Goal: Task Accomplishment & Management: Manage account settings

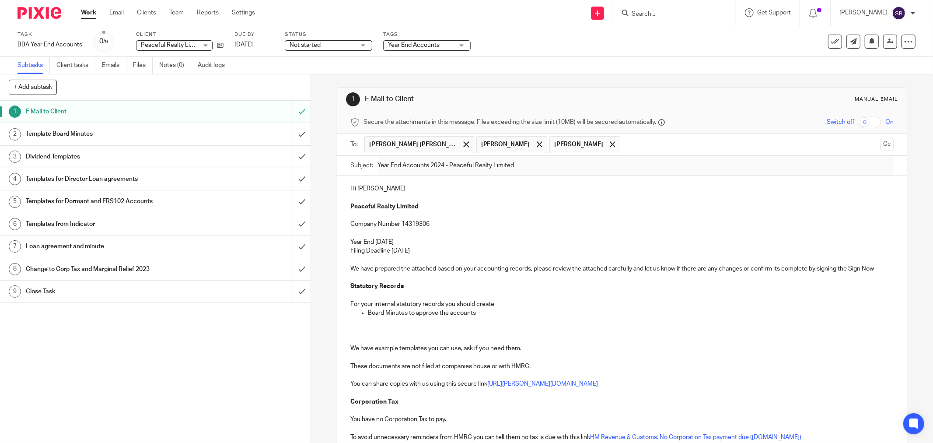
click at [663, 14] on input "Search" at bounding box center [670, 14] width 79 height 8
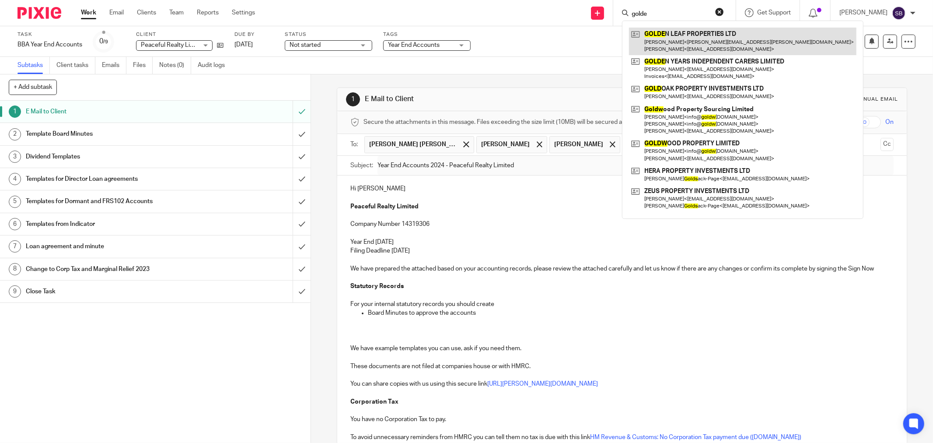
type input "golde"
click at [697, 32] on link at bounding box center [742, 41] width 227 height 27
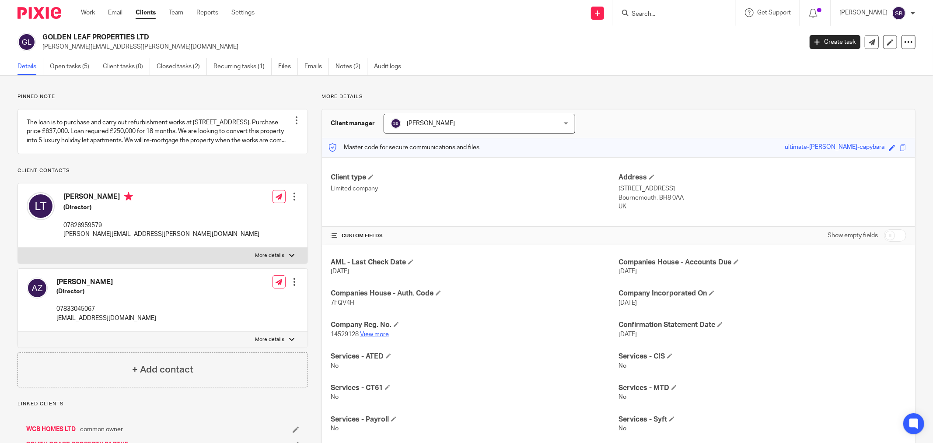
click at [381, 335] on link "View more" at bounding box center [374, 334] width 29 height 6
click at [830, 44] on link "Create task" at bounding box center [834, 42] width 51 height 14
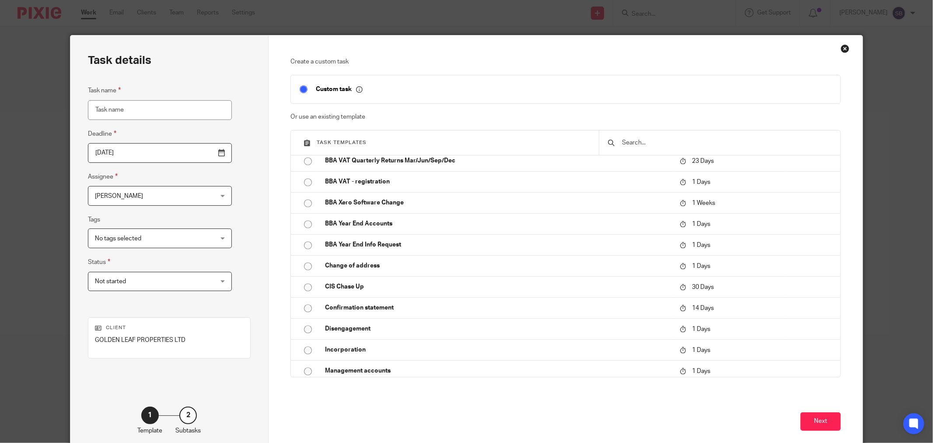
scroll to position [1555, 0]
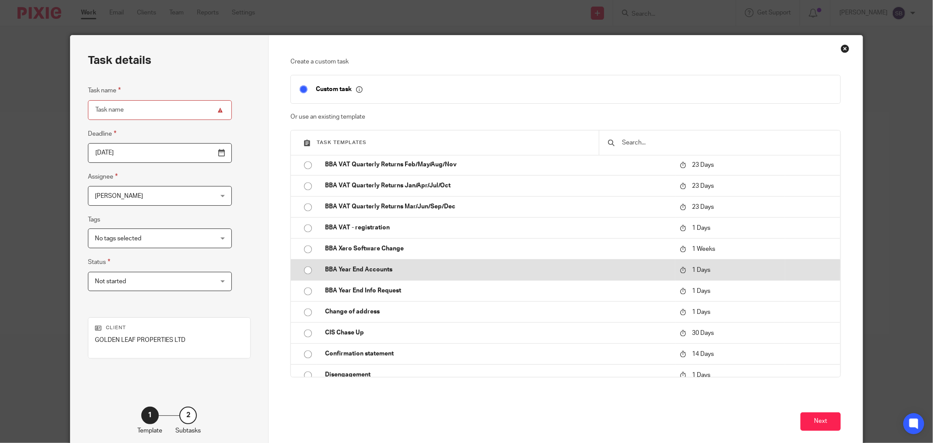
click at [391, 270] on p "BBA Year End Accounts" at bounding box center [498, 269] width 346 height 9
type input "2025-09-27"
type input "BBA Year End Accounts"
checkbox input "false"
radio input "true"
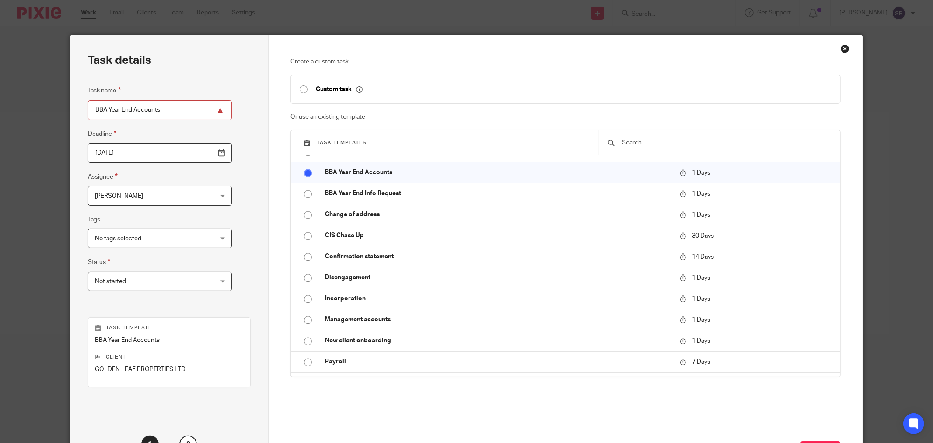
scroll to position [74, 0]
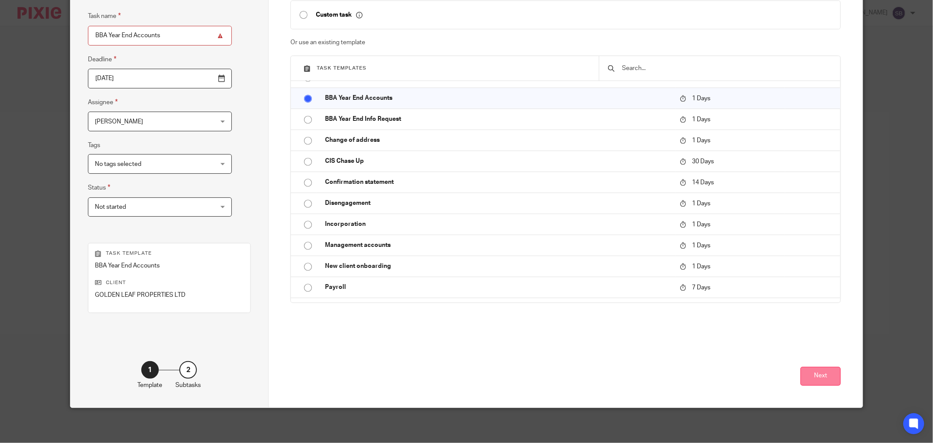
click at [806, 376] on button "Next" at bounding box center [820, 375] width 40 height 19
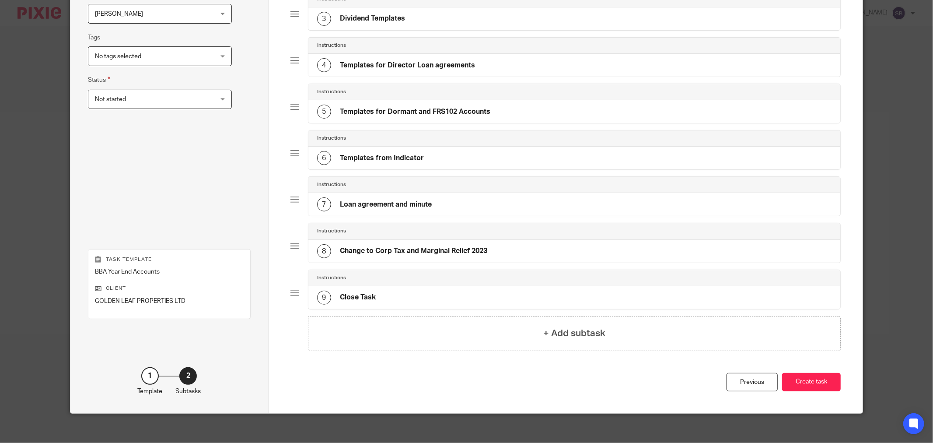
scroll to position [189, 0]
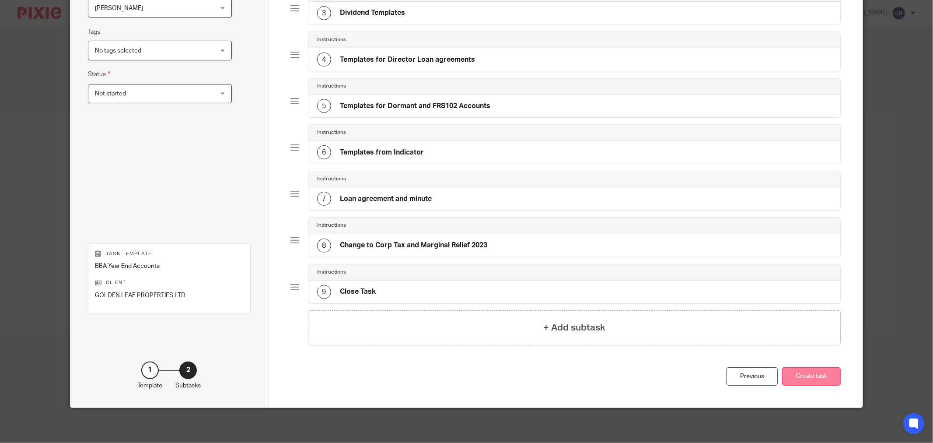
click at [802, 374] on button "Create task" at bounding box center [811, 376] width 59 height 19
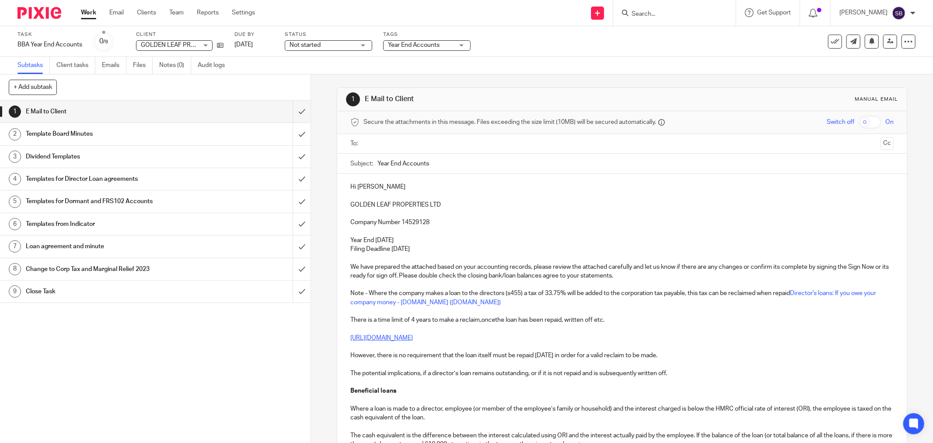
click at [382, 136] on div at bounding box center [622, 144] width 516 height 20
click at [383, 142] on input "text" at bounding box center [621, 144] width 510 height 10
click at [491, 145] on input "text" at bounding box center [677, 144] width 398 height 17
click at [590, 145] on input "text" at bounding box center [713, 144] width 325 height 17
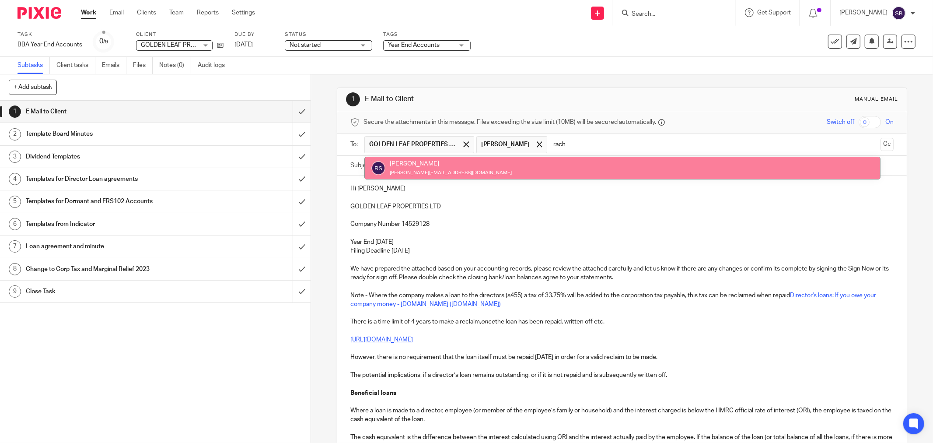
type input "rach"
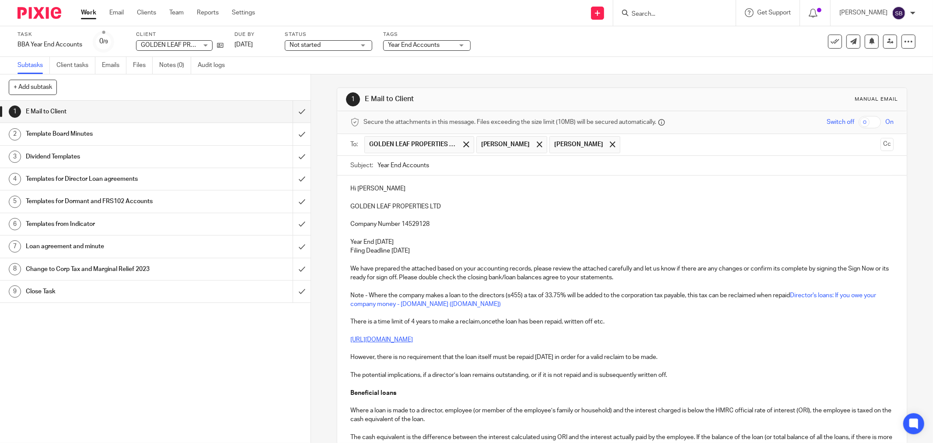
click at [484, 169] on input "Year End Accounts" at bounding box center [635, 166] width 516 height 20
drag, startPoint x: 349, startPoint y: 205, endPoint x: 457, endPoint y: 203, distance: 108.0
copy p "GOLDEN LEAF PROPERTIES LTD"
click at [502, 162] on input "Year End Accounts 2024 -" at bounding box center [635, 166] width 516 height 20
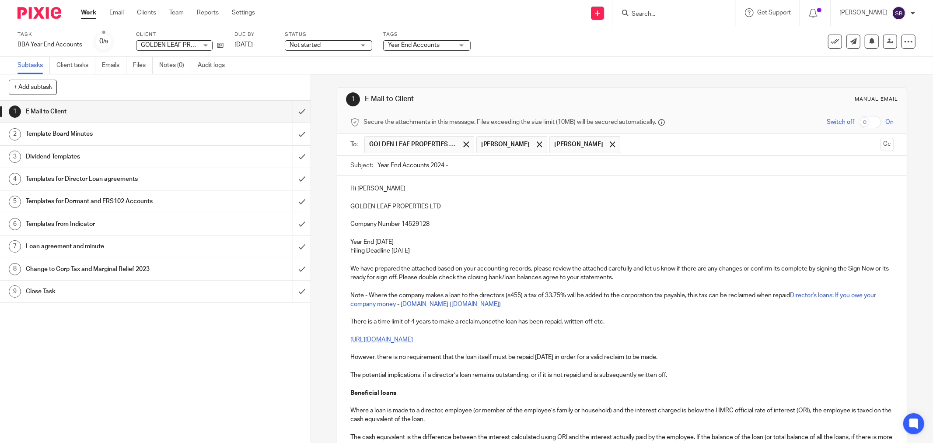
paste input "GOLDEN LEAF PROPERTIES LTD"
type input "Year End Accounts 2024 - GOLDEN LEAF PROPERTIES LTD"
click at [381, 187] on p "Hi Lidia" at bounding box center [621, 188] width 543 height 9
click at [356, 187] on p "Hi Lidia" at bounding box center [621, 188] width 543 height 9
drag, startPoint x: 347, startPoint y: 208, endPoint x: 466, endPoint y: 208, distance: 119.0
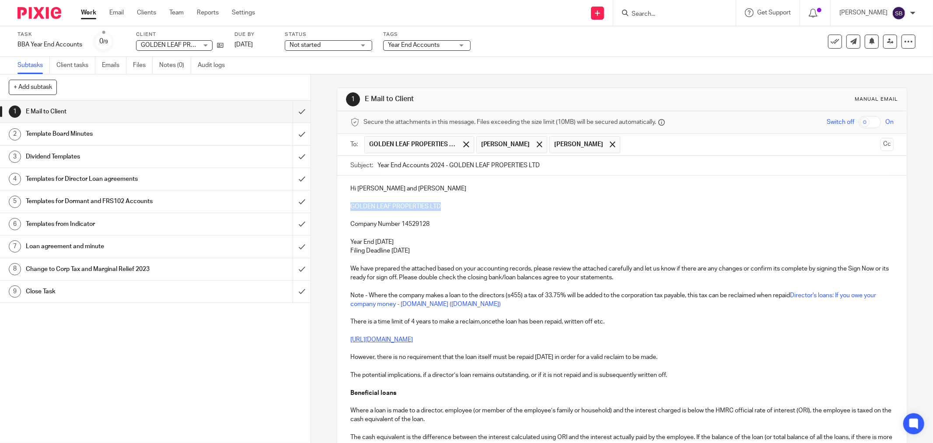
click at [466, 208] on p "GOLDEN LEAF PROPERTIES LTD" at bounding box center [621, 206] width 543 height 9
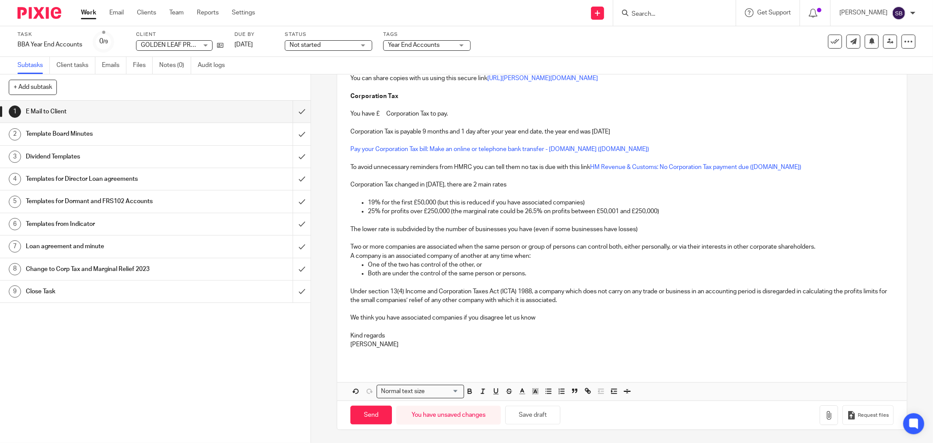
scroll to position [749, 0]
click at [467, 392] on icon "button" at bounding box center [470, 391] width 8 height 8
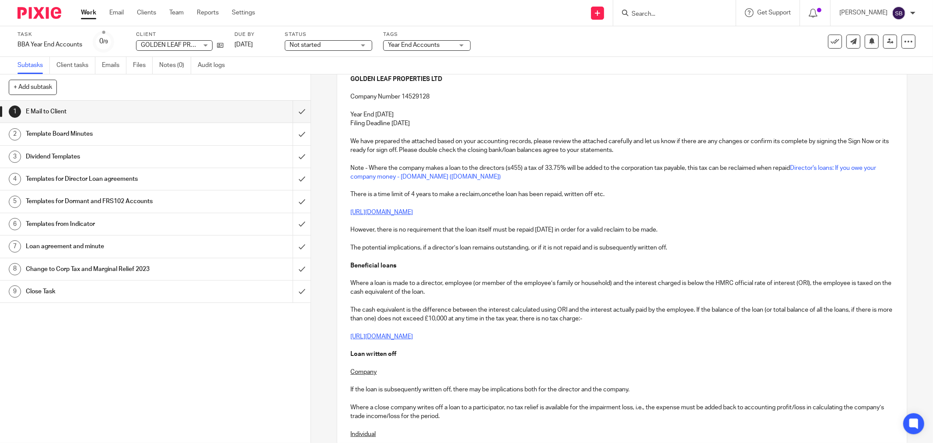
scroll to position [0, 0]
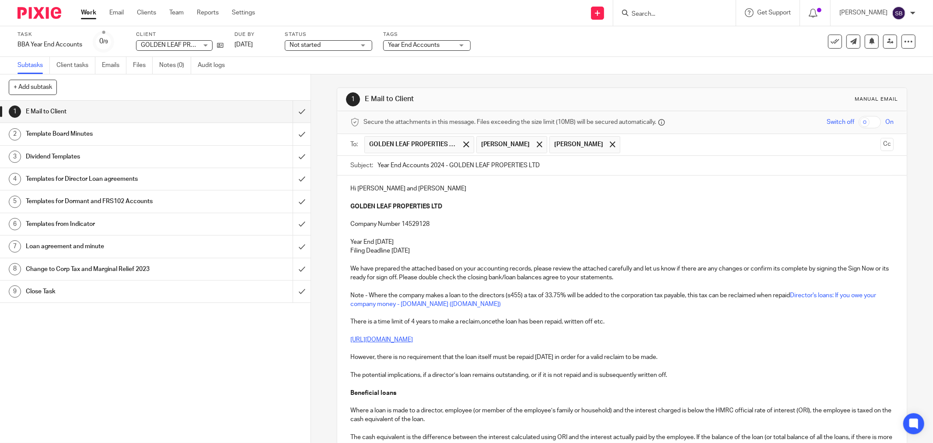
click at [434, 234] on p at bounding box center [621, 233] width 543 height 9
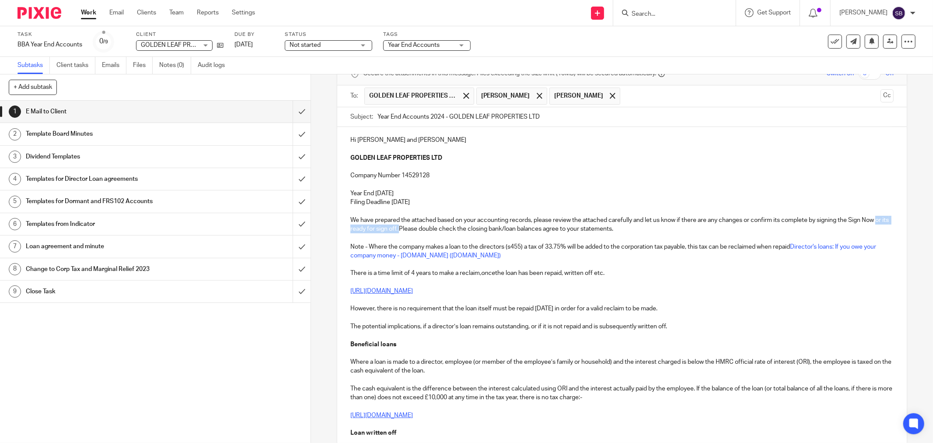
drag, startPoint x: 348, startPoint y: 230, endPoint x: 412, endPoint y: 230, distance: 64.7
click at [412, 230] on p "We have prepared the attached based on your accounting records, please review t…" at bounding box center [621, 225] width 543 height 18
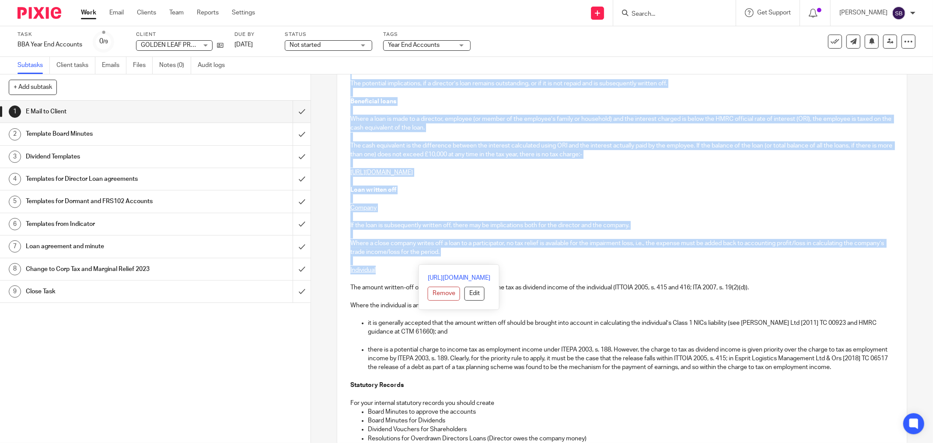
scroll to position [340, 0]
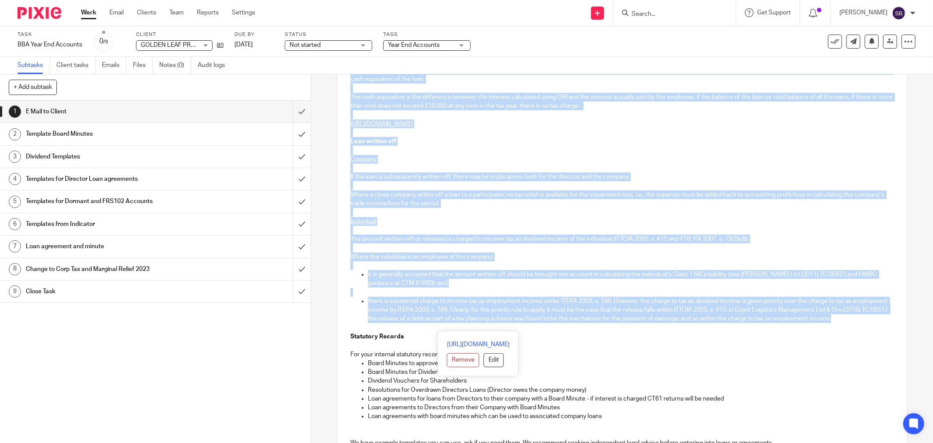
drag, startPoint x: 577, startPoint y: 229, endPoint x: 579, endPoint y: 325, distance: 95.8
click at [579, 325] on div "Hi Alex and Lidia GOLDEN LEAF PROPERTIES LTD Company Number 14529128 Year End 3…" at bounding box center [621, 300] width 569 height 928
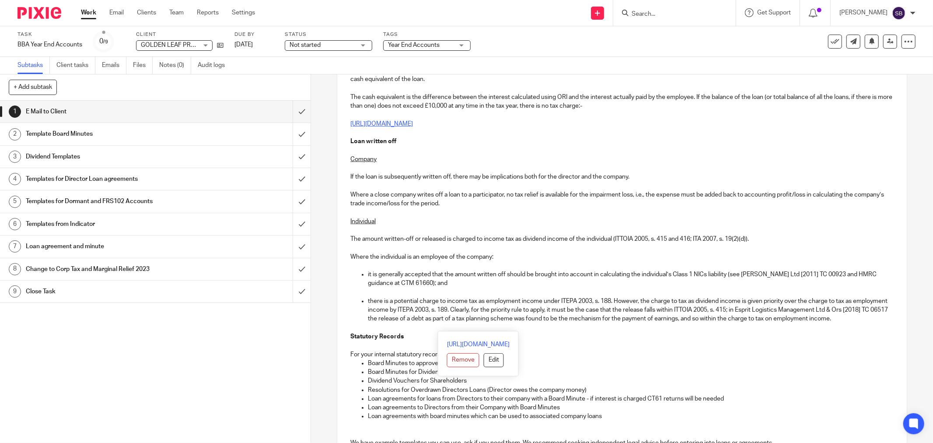
scroll to position [0, 0]
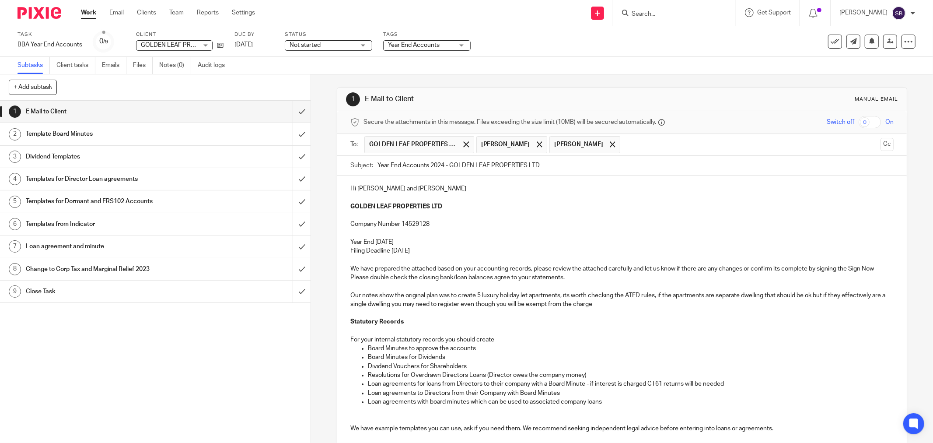
click at [623, 304] on p "Our notes show the original plan was to create 5 luxury holiday let apartments,…" at bounding box center [621, 300] width 543 height 18
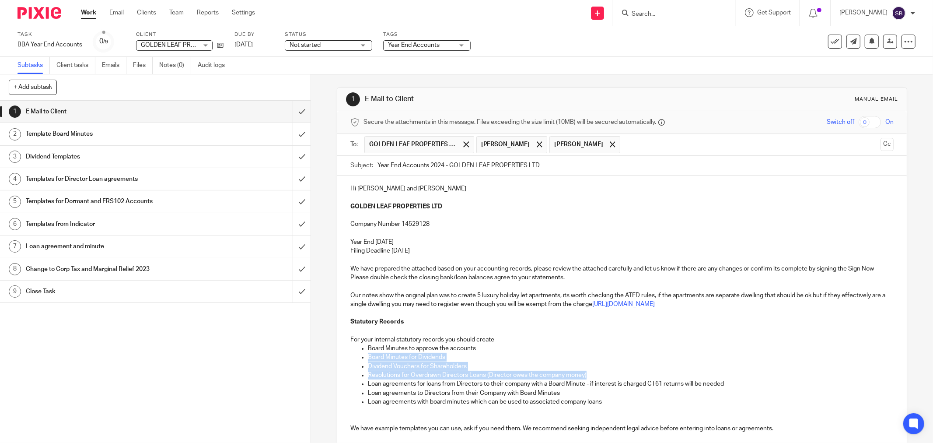
drag, startPoint x: 365, startPoint y: 358, endPoint x: 628, endPoint y: 372, distance: 263.2
click at [628, 372] on ul "Board Minutes to approve the accounts Board Minutes for Dividends Dividend Vouc…" at bounding box center [621, 375] width 543 height 62
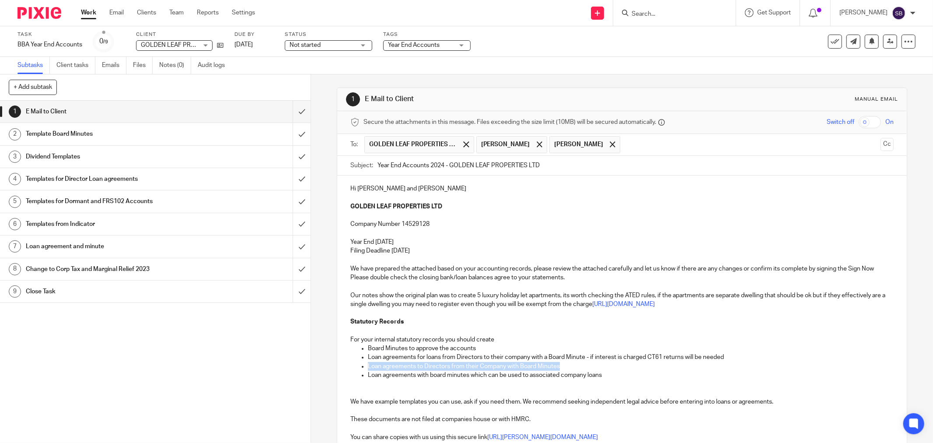
drag, startPoint x: 364, startPoint y: 364, endPoint x: 585, endPoint y: 364, distance: 220.9
click at [585, 364] on ul "Board Minutes to approve the accounts Loan agreements for loans from Directors …" at bounding box center [621, 361] width 543 height 35
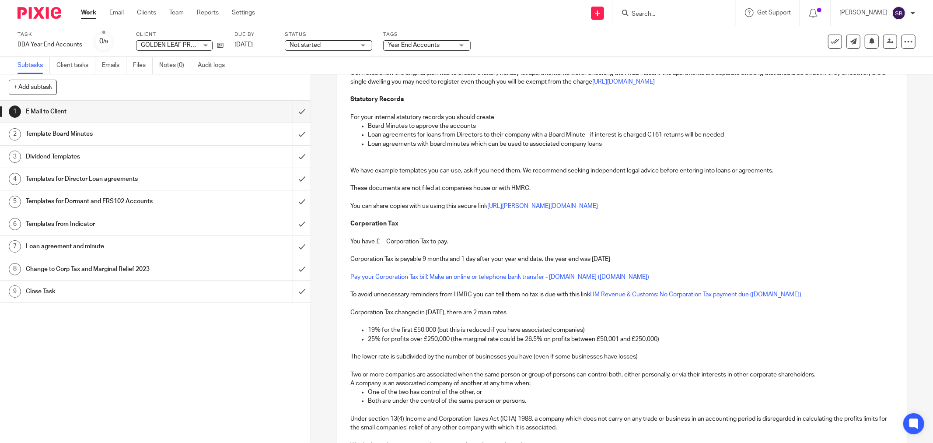
scroll to position [243, 0]
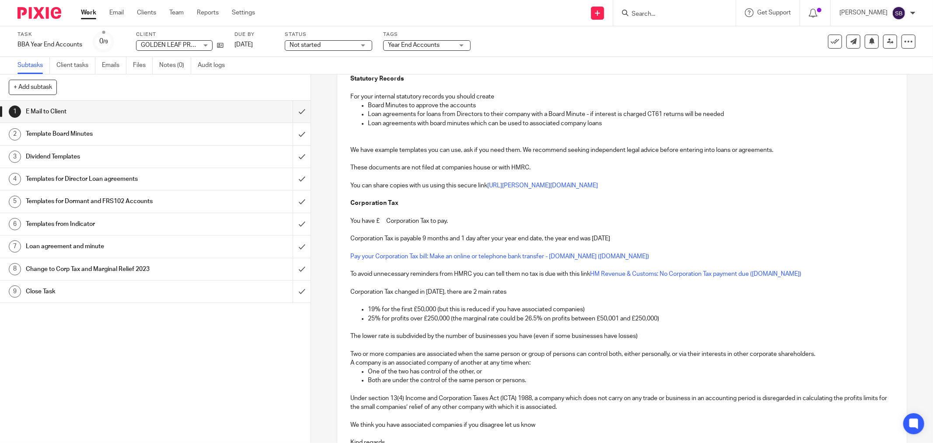
click at [380, 223] on p "You have £ Corporation Tax to pay." at bounding box center [621, 220] width 543 height 9
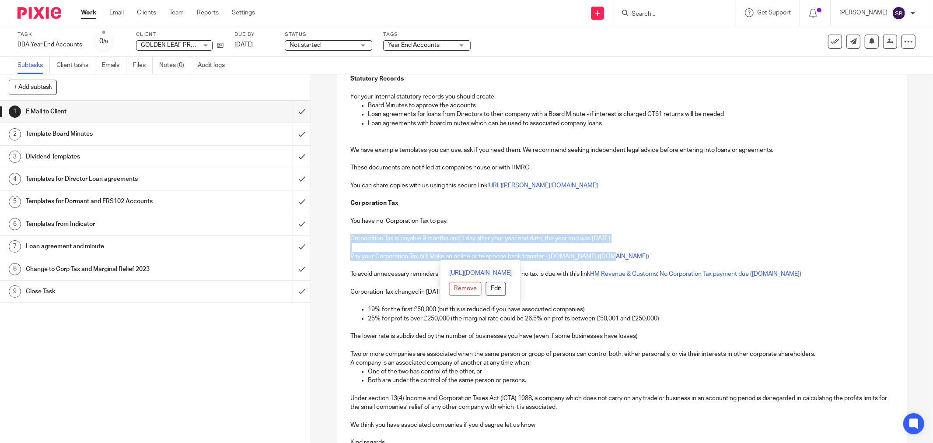
drag, startPoint x: 346, startPoint y: 235, endPoint x: 639, endPoint y: 255, distance: 293.6
click at [639, 255] on div "Hi Alex and Lidia GOLDEN LEAF PROPERTIES LTD Company Number 14529128 Year End 3…" at bounding box center [621, 202] width 569 height 538
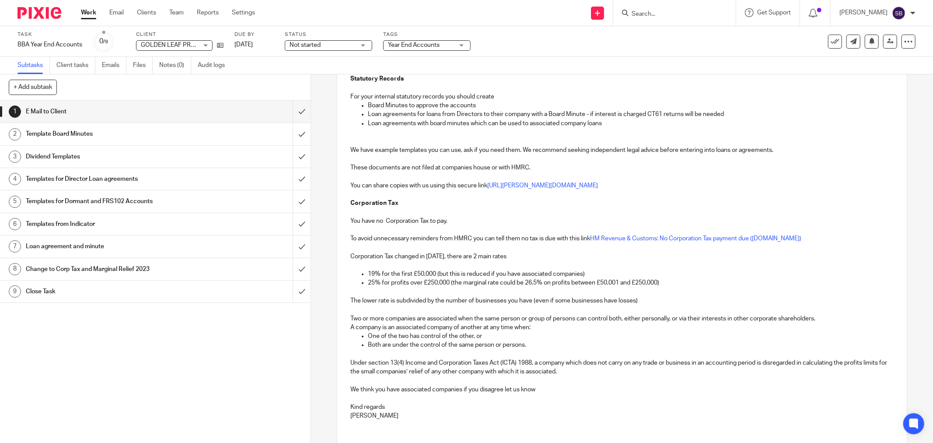
click at [399, 391] on p "We think you have associated companies if you disagree let us know" at bounding box center [621, 389] width 543 height 9
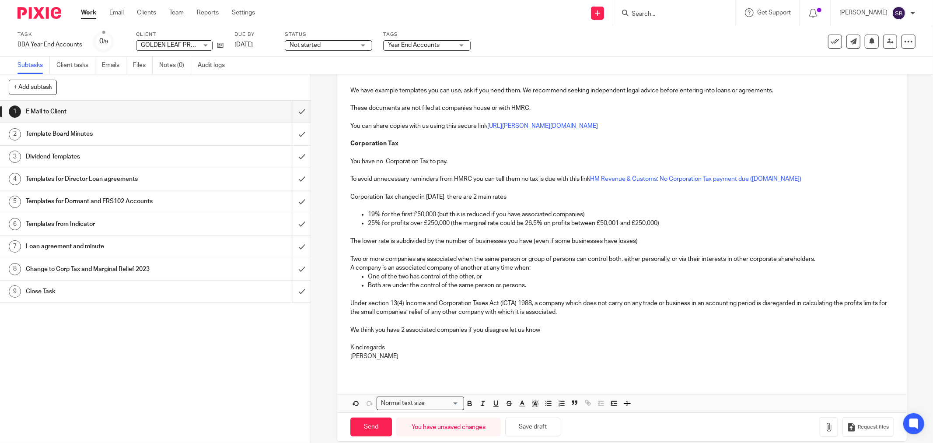
scroll to position [315, 0]
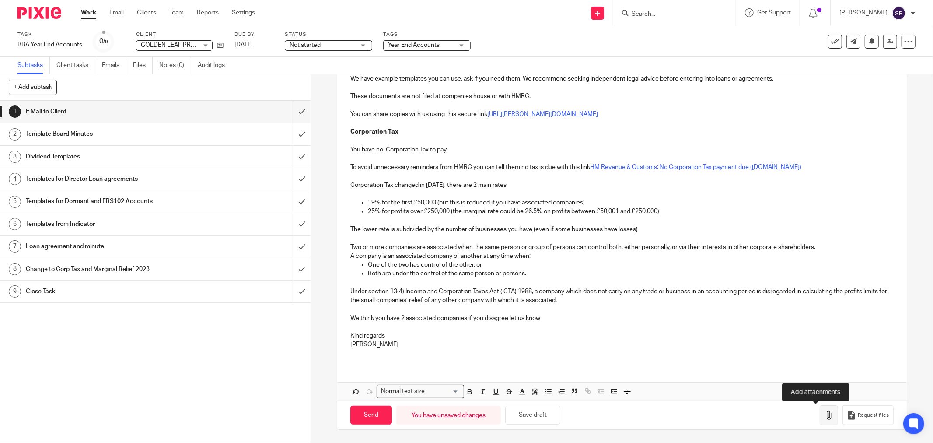
click at [824, 413] on icon "button" at bounding box center [828, 415] width 9 height 9
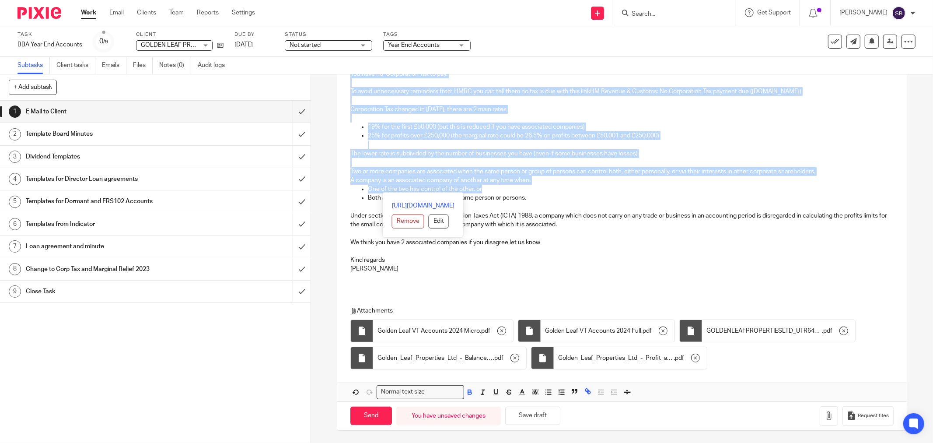
scroll to position [391, 0]
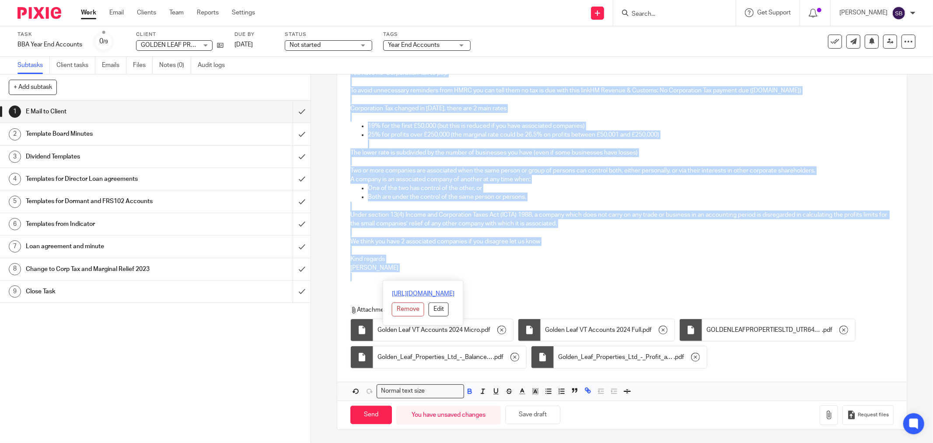
drag, startPoint x: 348, startPoint y: 164, endPoint x: 487, endPoint y: 290, distance: 187.7
click at [487, 290] on div "Hi Alex and Lidia GOLDEN LEAF PROPERTIES LTD Company Number 14529128 Year End 3…" at bounding box center [621, 92] width 569 height 615
copy div "Hi Alex and Lidia GOLDEN LEAF PROPERTIES LTD Company Number 14529128 Year End 3…"
click at [368, 414] on input "Send" at bounding box center [371, 414] width 42 height 19
type input "Sent"
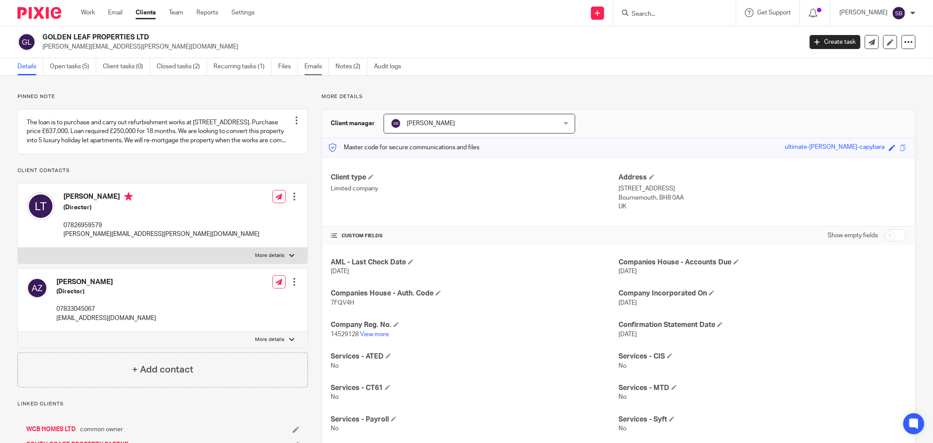
click at [321, 67] on link "Emails" at bounding box center [316, 66] width 24 height 17
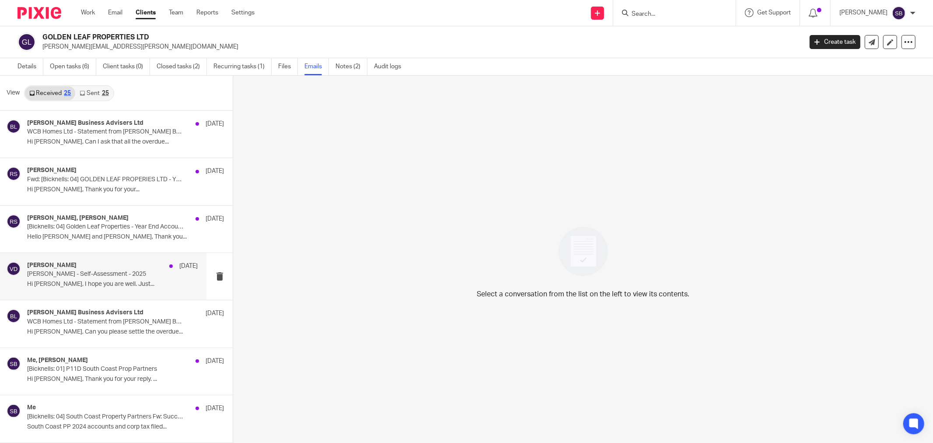
click at [108, 276] on p "[PERSON_NAME] - Self-Assessment - 2025" at bounding box center [95, 273] width 136 height 7
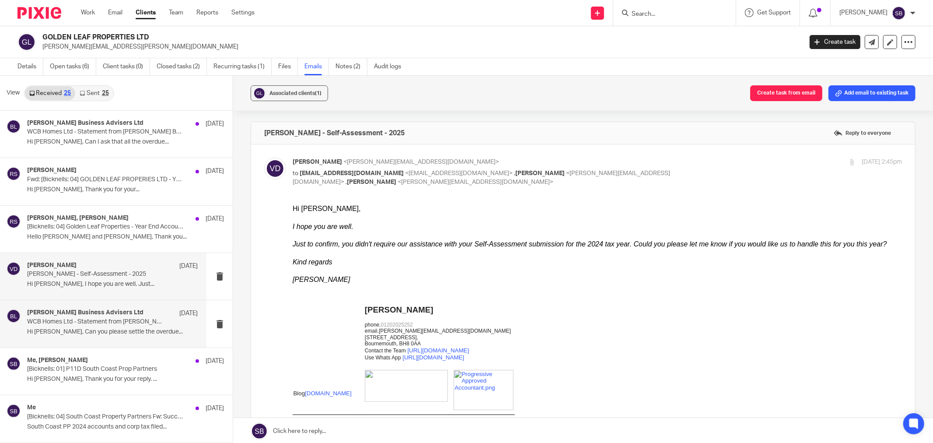
click at [45, 333] on p "Hi [PERSON_NAME], Can you please settle the overdue..." at bounding box center [112, 331] width 171 height 7
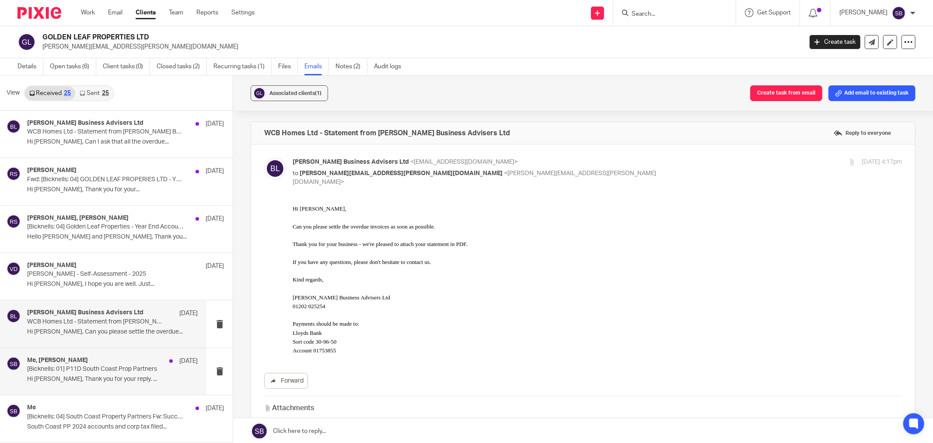
click at [45, 366] on p "[Bicknells: 01] P11D South Coast Prop Partners" at bounding box center [95, 368] width 136 height 7
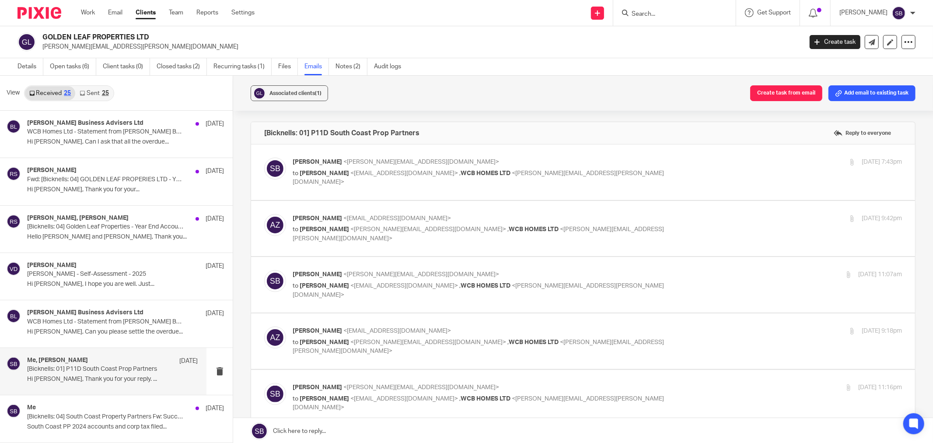
click at [518, 220] on p "[PERSON_NAME] <[EMAIL_ADDRESS][DOMAIN_NAME]>" at bounding box center [496, 218] width 406 height 9
checkbox input "true"
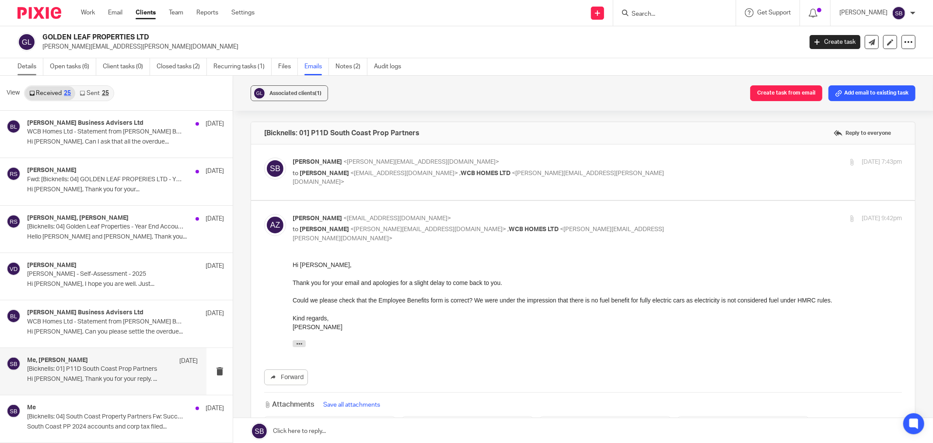
click at [23, 66] on link "Details" at bounding box center [30, 66] width 26 height 17
